Goal: Contribute content: Add original content to the website for others to see

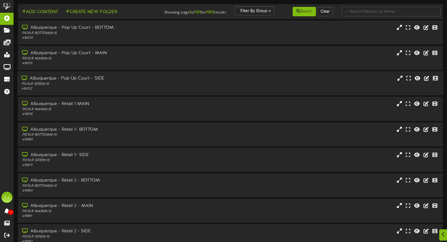
scroll to position [2, 0]
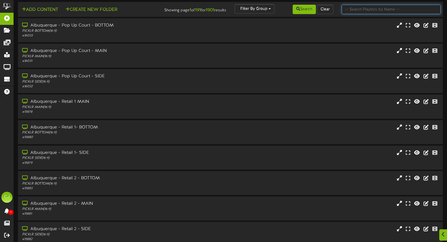
click at [358, 11] on input "text" at bounding box center [391, 9] width 99 height 9
type input "cheyenne"
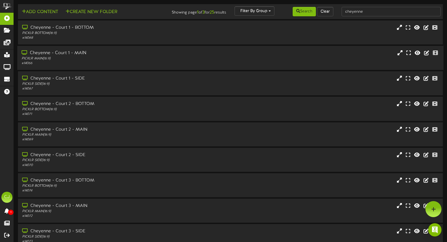
click at [138, 59] on div "PICKLR MAIN ( 16:9 )" at bounding box center [106, 58] width 169 height 5
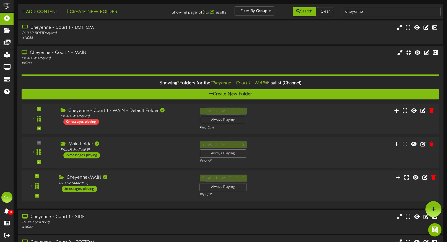
click at [136, 179] on div "Cheyenne-MAIN" at bounding box center [125, 178] width 132 height 6
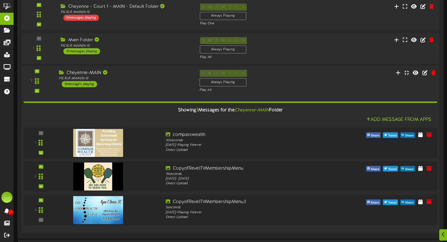
scroll to position [105, 0]
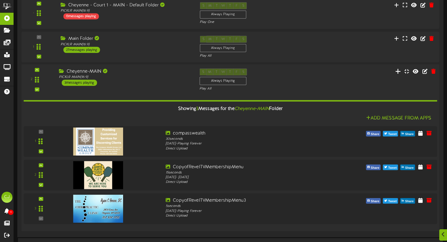
click at [395, 75] on button at bounding box center [398, 72] width 9 height 9
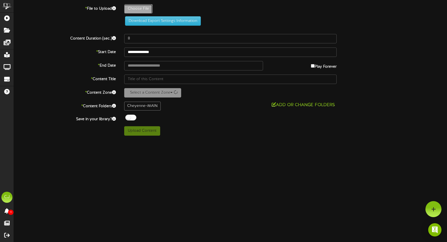
type input "**********"
type input "milpeventflyerwithQR"
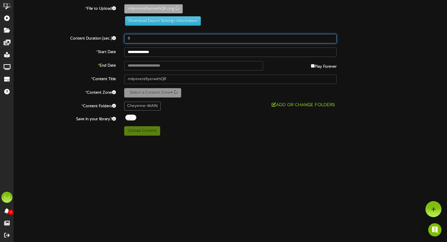
click at [131, 37] on input "8" at bounding box center [230, 38] width 212 height 9
type input "10"
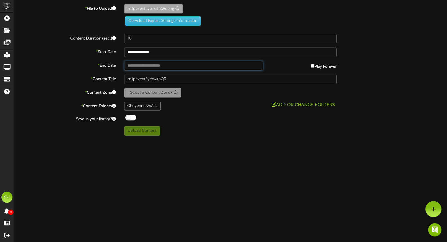
click at [147, 64] on input "text" at bounding box center [193, 65] width 139 height 9
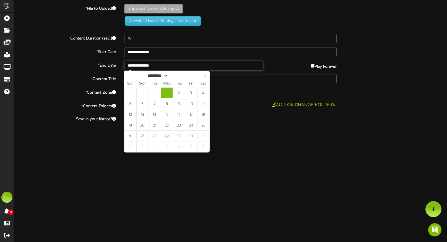
type input "**********"
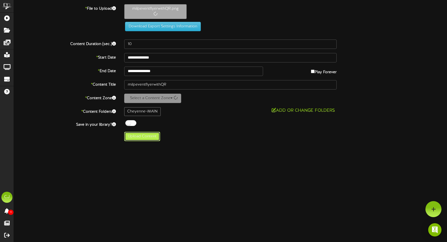
click at [136, 138] on button "Upload Content" at bounding box center [142, 136] width 36 height 9
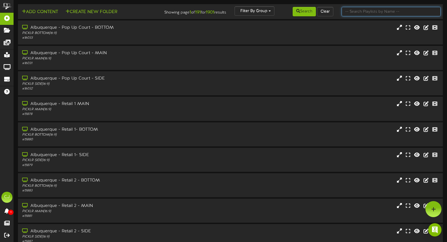
click at [368, 12] on input "text" at bounding box center [391, 11] width 99 height 9
type input "cheyenne"
click at [308, 13] on button "Search" at bounding box center [304, 11] width 23 height 9
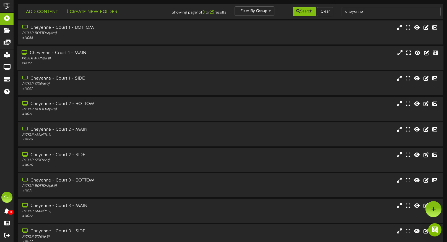
click at [139, 56] on div "PICKLR MAIN ( 16:9 )" at bounding box center [106, 58] width 169 height 5
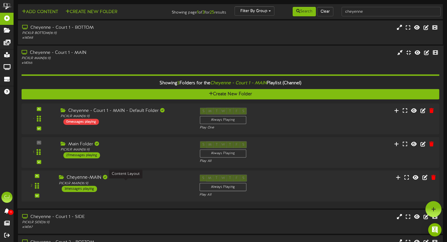
click at [125, 183] on div "PICKLR MAIN ( 16:9 )" at bounding box center [125, 183] width 132 height 5
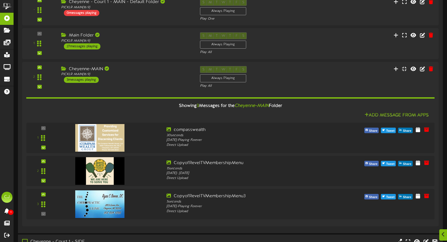
scroll to position [112, 0]
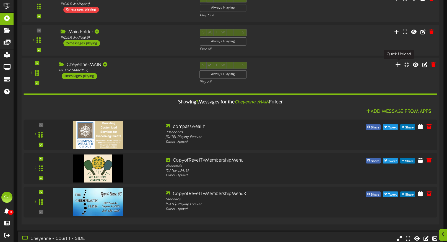
click at [398, 65] on icon at bounding box center [398, 65] width 6 height 6
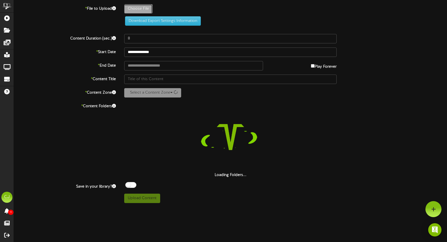
type input "**********"
type input "milpeventflyerwithQR"
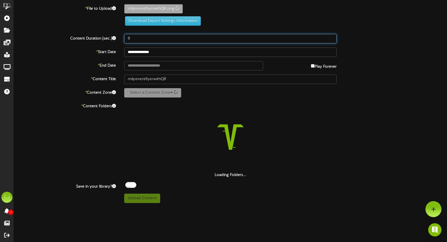
click at [141, 39] on input "8" at bounding box center [230, 38] width 212 height 9
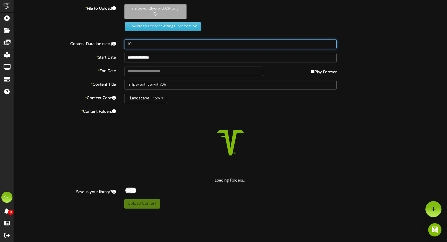
type input "10"
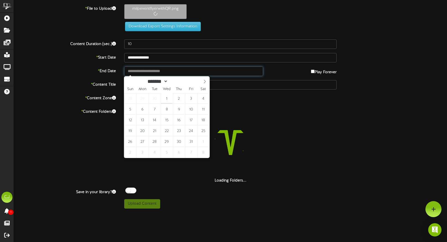
click at [169, 70] on input "text" at bounding box center [193, 71] width 139 height 9
type input "**********"
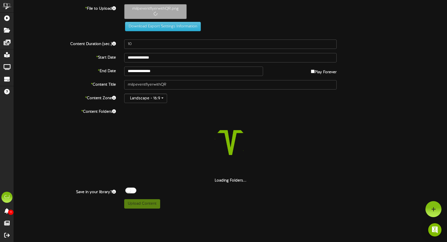
click at [322, 119] on div at bounding box center [230, 142] width 212 height 71
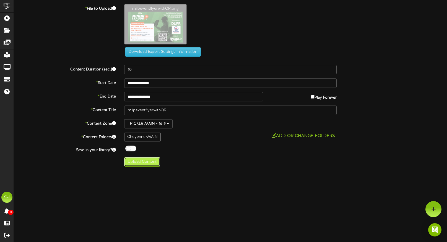
click at [151, 160] on button "Upload Content" at bounding box center [142, 161] width 36 height 9
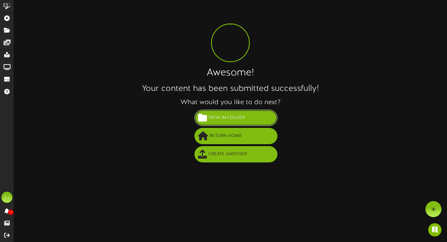
click at [227, 116] on span "View in Folder" at bounding box center [226, 117] width 39 height 9
